Goal: Transaction & Acquisition: Purchase product/service

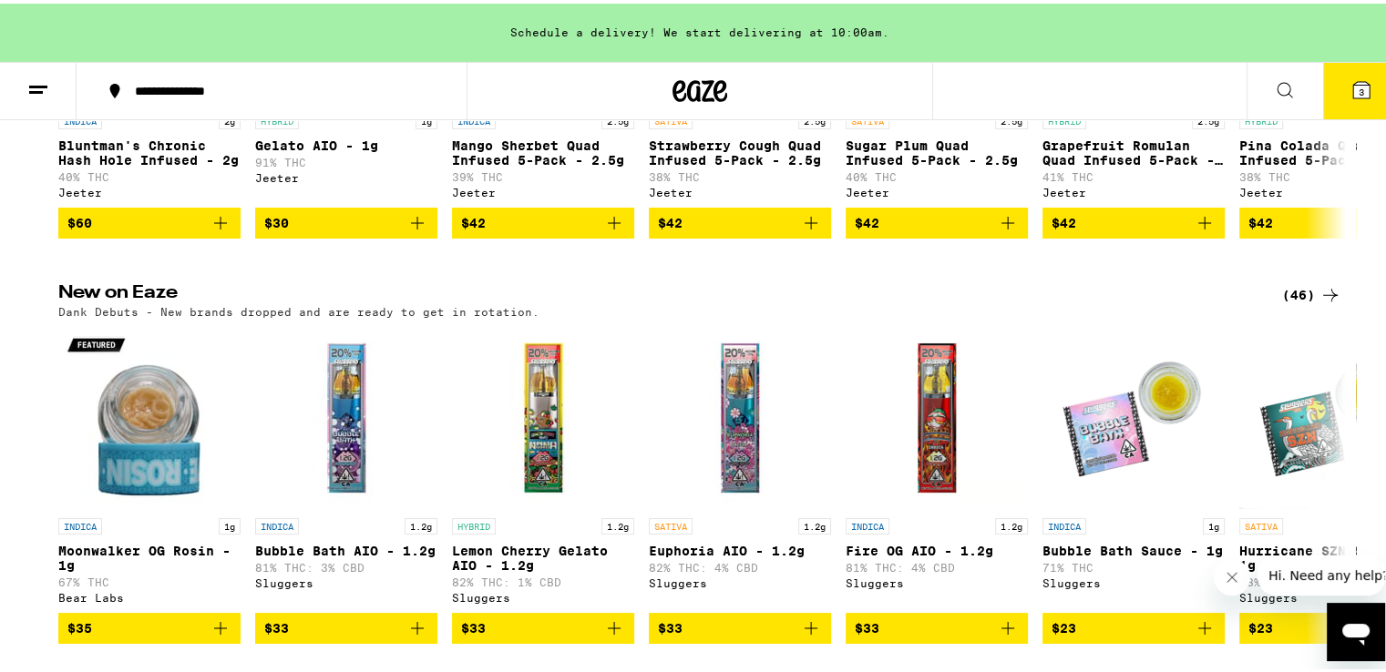
scroll to position [1020, 0]
